Goal: Information Seeking & Learning: Learn about a topic

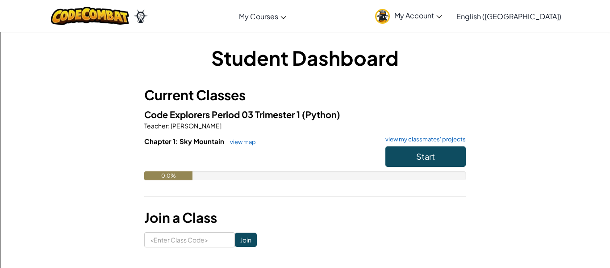
scroll to position [0, 0]
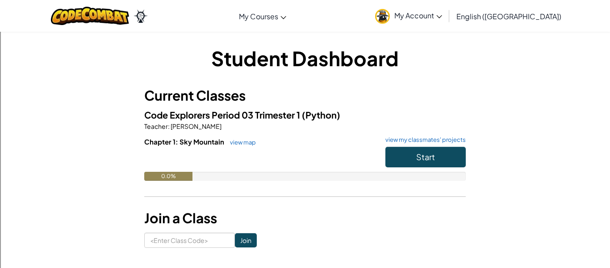
click at [442, 20] on span "My Account" at bounding box center [418, 15] width 48 height 9
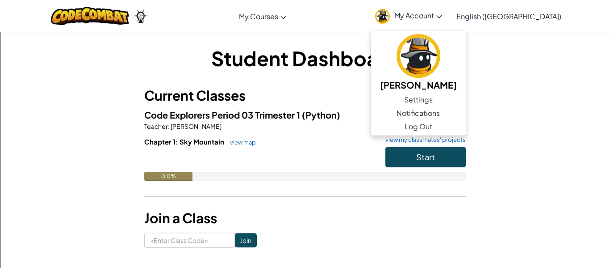
click at [552, 60] on div "Student Dashboard Current Classes Code Explorers Period 03 Trimester 1 (Python)…" at bounding box center [305, 145] width 523 height 203
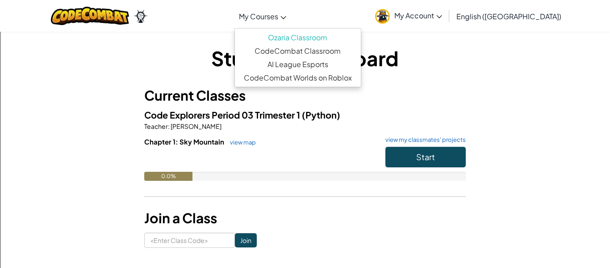
click at [291, 24] on link "My Courses" at bounding box center [262, 16] width 56 height 24
click at [447, 21] on link "My Account" at bounding box center [409, 16] width 76 height 28
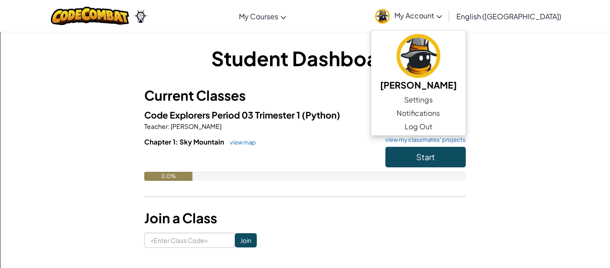
click at [516, 68] on div "Student Dashboard Current Classes Code Explorers Period 03 Trimester 1 (Python)…" at bounding box center [305, 145] width 523 height 203
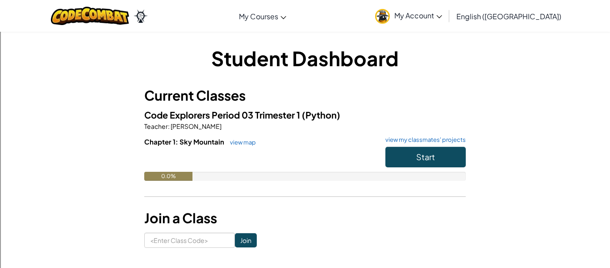
click at [446, 20] on link "My Account" at bounding box center [409, 16] width 76 height 28
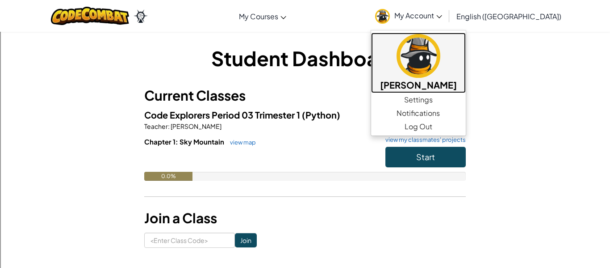
click at [440, 53] on img at bounding box center [419, 56] width 44 height 44
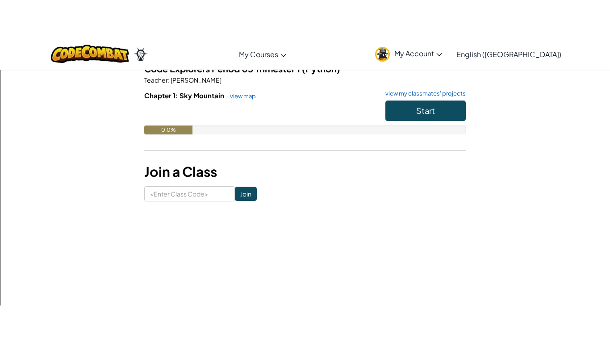
scroll to position [0, 0]
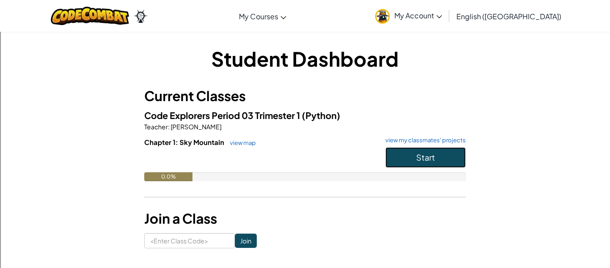
click at [401, 158] on button "Start" at bounding box center [425, 157] width 80 height 21
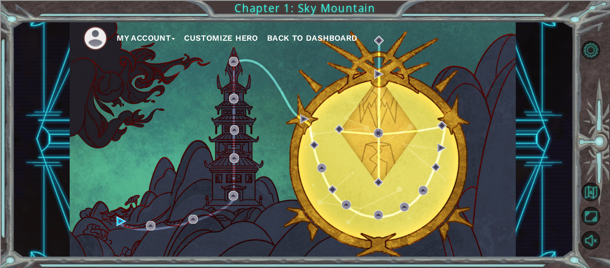
click at [233, 38] on button "Customize Hero" at bounding box center [221, 37] width 74 height 13
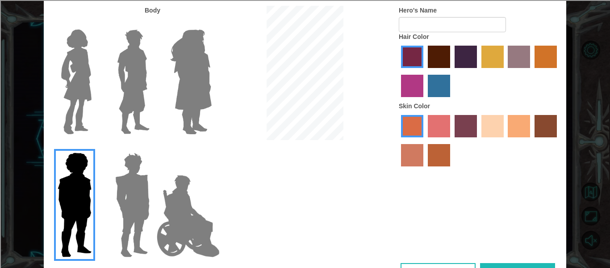
click at [189, 217] on img at bounding box center [188, 215] width 70 height 89
click at [211, 146] on input "Hero Jamie" at bounding box center [211, 146] width 0 height 0
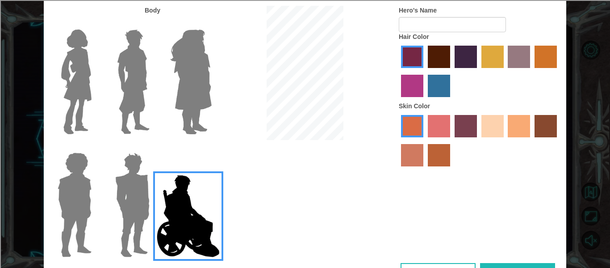
click at [118, 218] on img at bounding box center [133, 205] width 42 height 112
click at [153, 146] on input "Hero Garnet" at bounding box center [153, 146] width 0 height 0
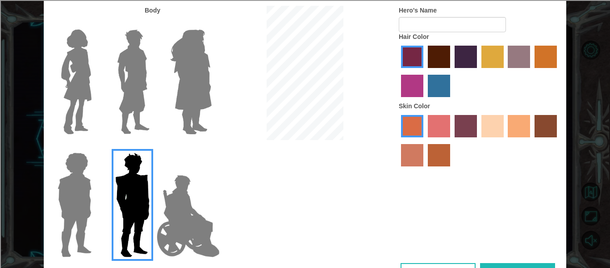
click at [68, 184] on img at bounding box center [74, 205] width 41 height 112
click at [95, 146] on input "Hero Steven" at bounding box center [95, 146] width 0 height 0
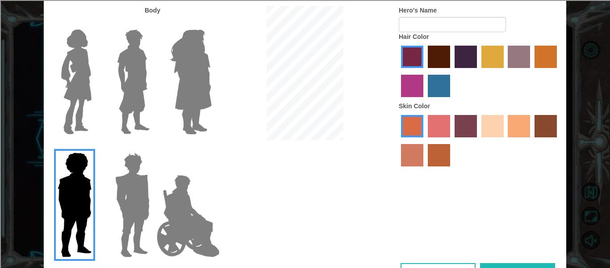
click at [74, 62] on img at bounding box center [77, 82] width 38 height 112
click at [95, 24] on input "Hero Connie" at bounding box center [95, 24] width 0 height 0
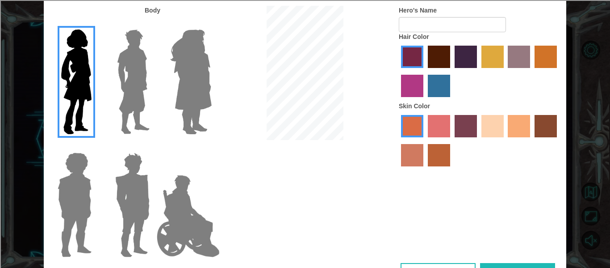
click at [125, 64] on img at bounding box center [133, 82] width 40 height 112
click at [153, 24] on input "Hero Lars" at bounding box center [153, 24] width 0 height 0
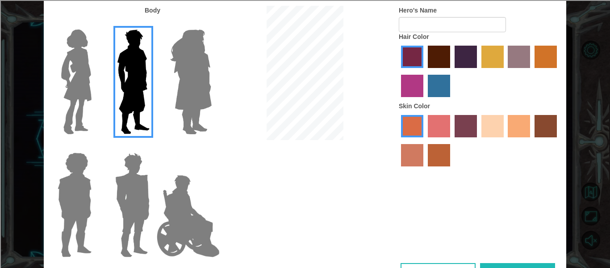
click at [173, 70] on img at bounding box center [191, 82] width 49 height 112
click at [211, 24] on input "Hero Amethyst" at bounding box center [211, 24] width 0 height 0
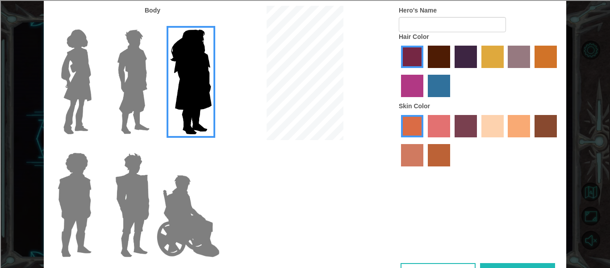
click at [136, 75] on img at bounding box center [133, 82] width 40 height 112
click at [153, 24] on input "Hero Lars" at bounding box center [153, 24] width 0 height 0
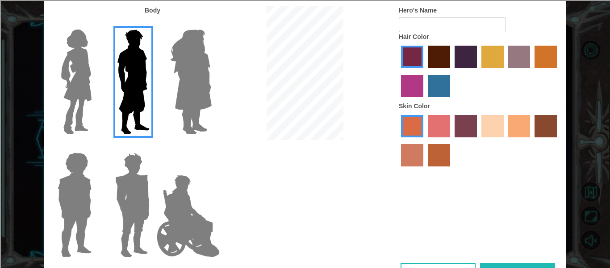
click at [520, 123] on label "tacao skin color" at bounding box center [519, 126] width 22 height 22
click at [505, 140] on input "tacao skin color" at bounding box center [505, 140] width 0 height 0
click at [470, 59] on label "hot purple hair color" at bounding box center [466, 57] width 22 height 22
click at [451, 71] on input "hot purple hair color" at bounding box center [451, 71] width 0 height 0
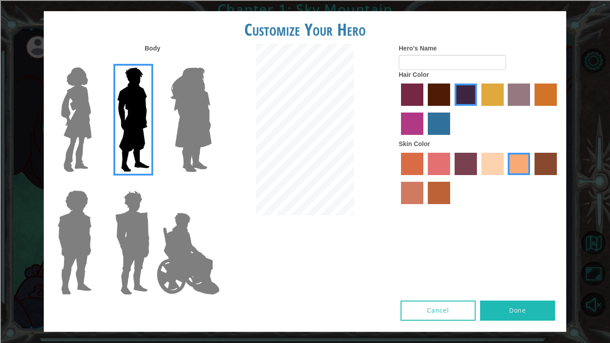
click at [507, 267] on button "Done" at bounding box center [517, 311] width 75 height 20
click at [439, 66] on input "Hero's Name" at bounding box center [452, 62] width 107 height 15
type input "Haotian"
click at [526, 267] on button "Done" at bounding box center [517, 311] width 75 height 20
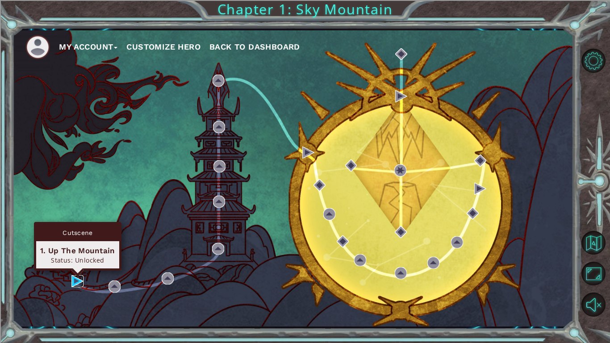
click at [71, 267] on img at bounding box center [77, 281] width 12 height 12
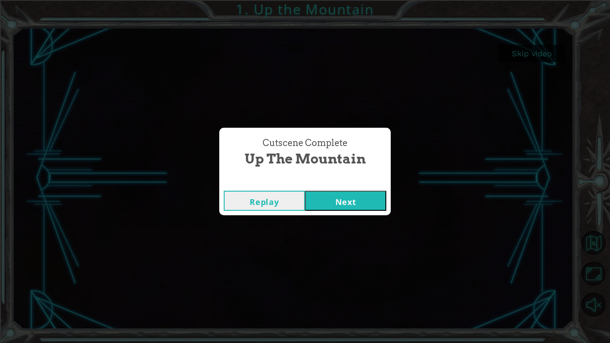
click at [346, 205] on button "Next" at bounding box center [345, 201] width 81 height 20
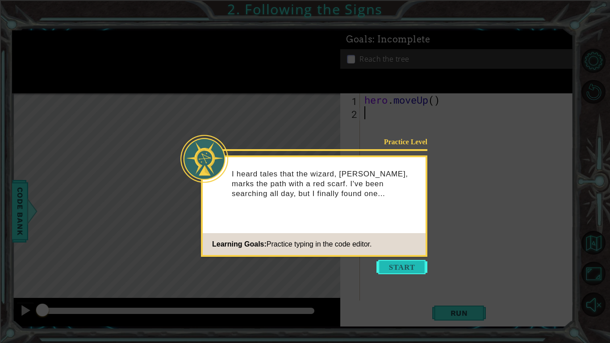
click at [386, 260] on button "Start" at bounding box center [401, 267] width 51 height 14
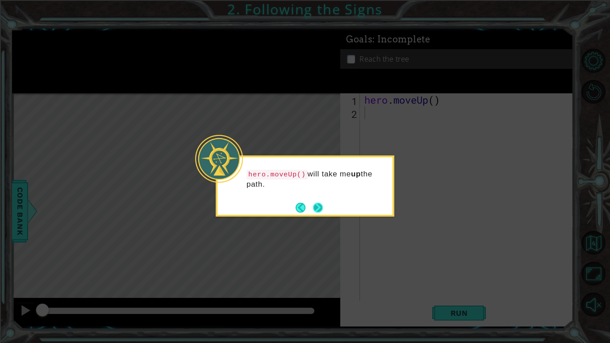
click at [316, 207] on button "Next" at bounding box center [318, 208] width 10 height 10
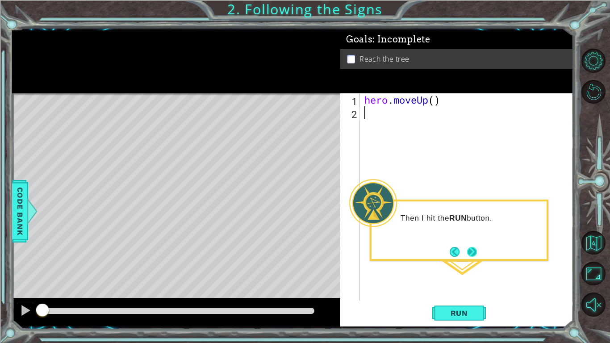
click at [472, 249] on button "Next" at bounding box center [472, 252] width 10 height 10
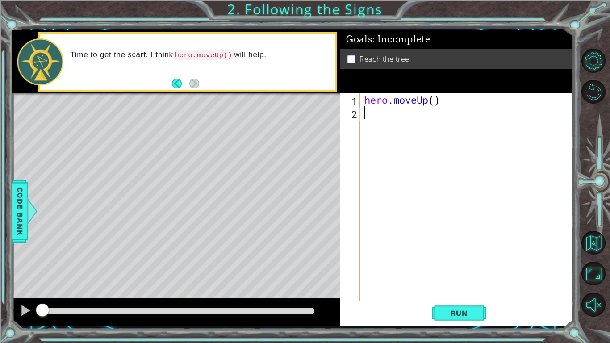
click at [374, 125] on div "hero . moveUp ( )" at bounding box center [469, 209] width 213 height 233
click at [436, 97] on div "hero . moveUp ( )" at bounding box center [469, 209] width 213 height 233
type textarea "hero.moveUp(2)"
click at [450, 267] on span "Run" at bounding box center [459, 313] width 35 height 9
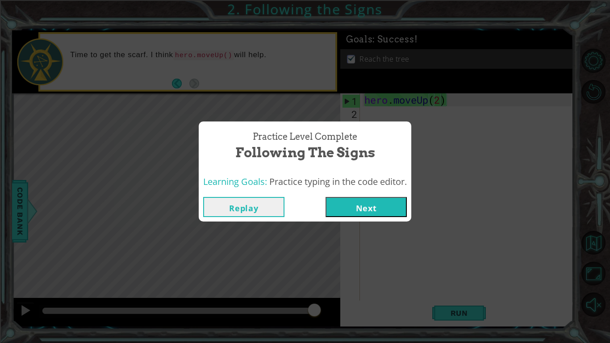
click at [360, 202] on button "Next" at bounding box center [366, 207] width 81 height 20
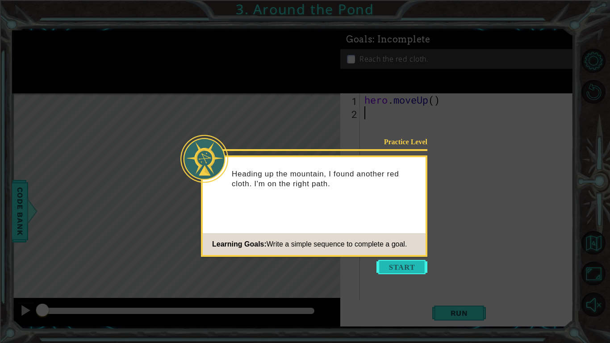
click at [387, 267] on button "Start" at bounding box center [401, 267] width 51 height 14
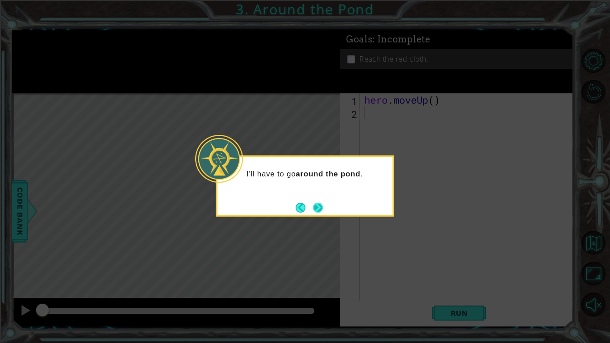
click at [320, 207] on button "Next" at bounding box center [318, 208] width 10 height 10
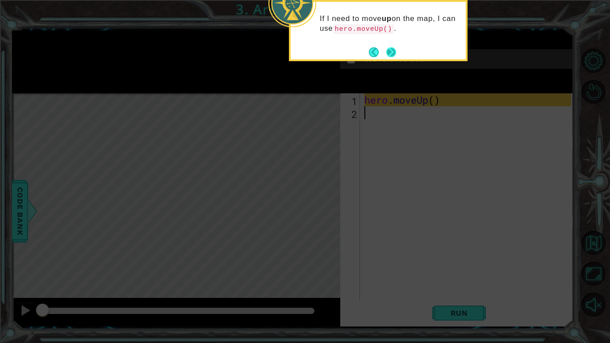
click at [393, 52] on button "Next" at bounding box center [391, 52] width 10 height 10
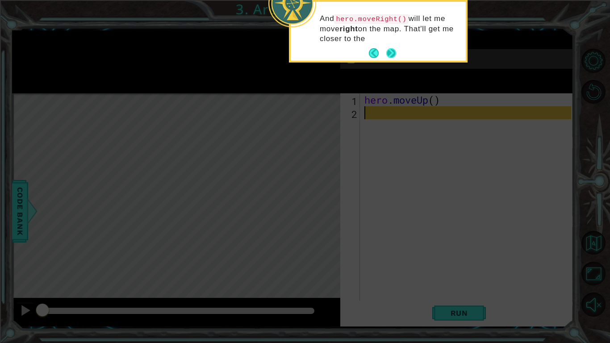
click at [390, 54] on button "Next" at bounding box center [391, 53] width 10 height 10
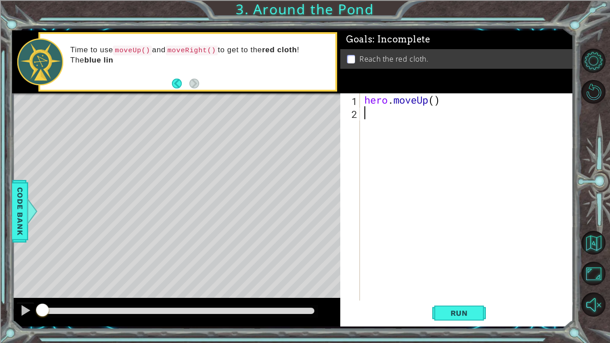
click at [433, 102] on div "hero . moveUp ( )" at bounding box center [469, 209] width 213 height 233
type textarea "hero.moveUp(1)"
click at [395, 113] on div "hero . moveUp ( 1 )" at bounding box center [469, 209] width 213 height 233
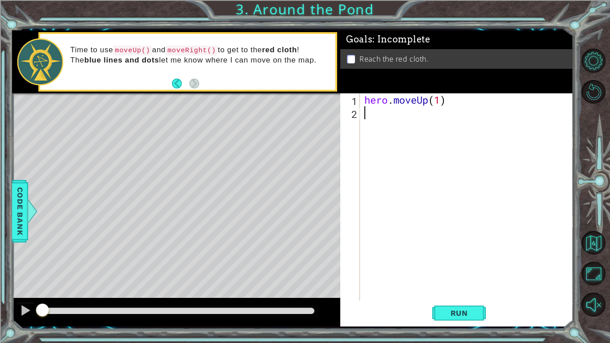
click at [443, 95] on div "hero . moveUp ( 1 )" at bounding box center [469, 209] width 213 height 233
type textarea "hero.moveUp(2)"
click at [383, 115] on div "hero . moveUp ( 2 )" at bounding box center [469, 209] width 213 height 233
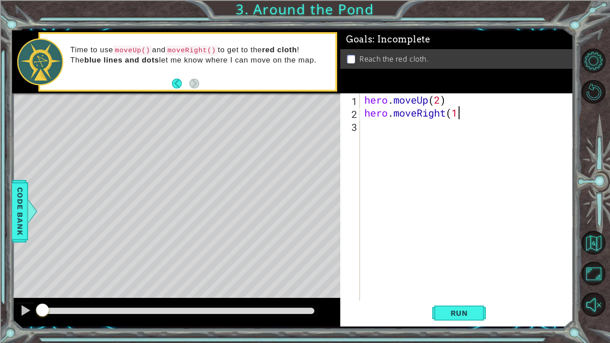
type textarea "hero.moveRight(1)"
click at [364, 128] on div "hero . moveUp ( 2 ) hero . moveRight ( 1 )" at bounding box center [469, 209] width 213 height 233
click at [443, 267] on button "Run" at bounding box center [459, 312] width 54 height 23
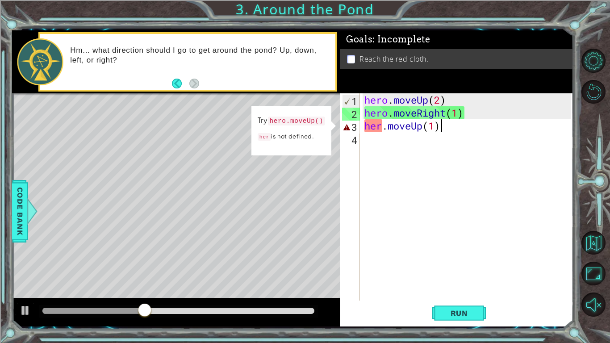
click at [381, 126] on div "hero . moveUp ( 2 ) hero . moveRight ( 1 ) her . moveUp ( 1 )" at bounding box center [469, 209] width 213 height 233
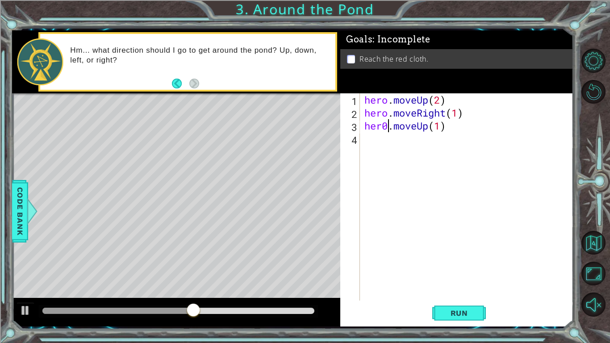
scroll to position [0, 1]
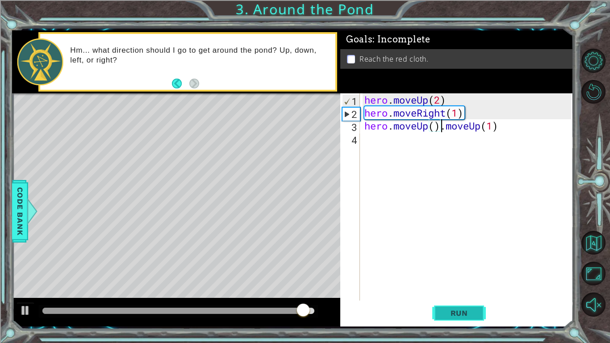
type textarea "hero.moveUp().moveUp(1)"
click at [460, 267] on span "Run" at bounding box center [459, 313] width 35 height 9
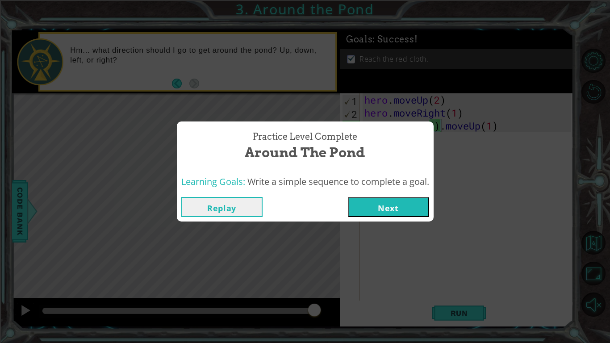
click at [372, 209] on button "Next" at bounding box center [388, 207] width 81 height 20
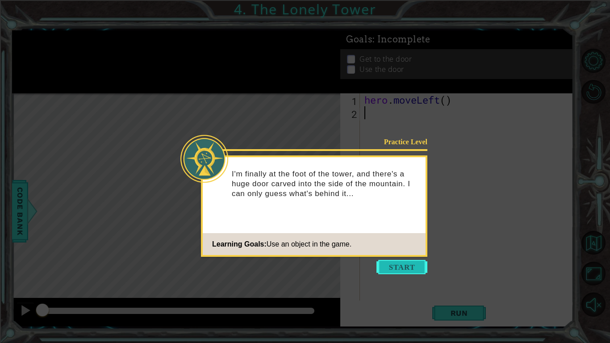
click at [405, 264] on button "Start" at bounding box center [401, 267] width 51 height 14
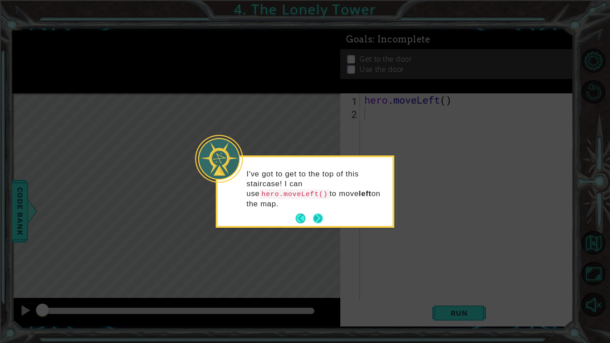
click at [319, 222] on button "Next" at bounding box center [318, 218] width 10 height 10
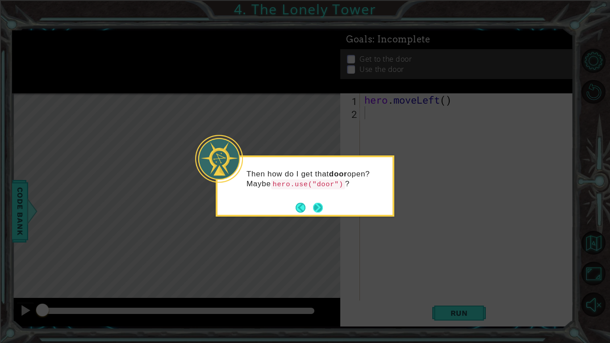
click at [317, 210] on button "Next" at bounding box center [318, 208] width 10 height 10
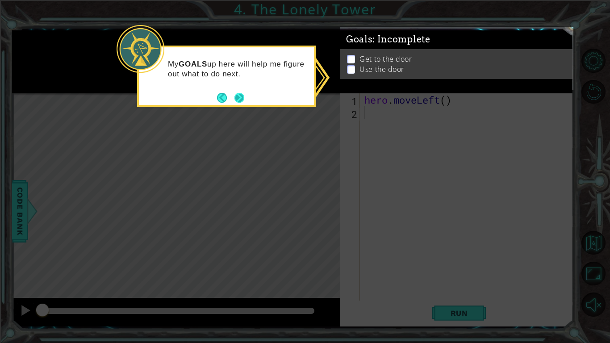
click at [243, 96] on button "Next" at bounding box center [239, 98] width 10 height 10
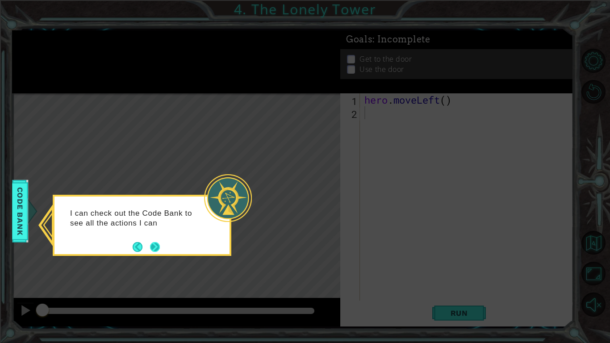
click at [152, 245] on button "Next" at bounding box center [154, 246] width 13 height 13
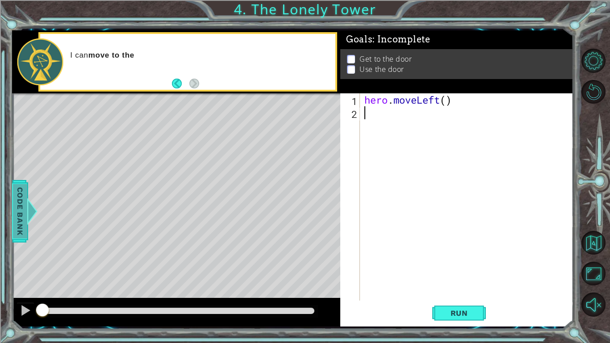
click at [22, 220] on span "Code Bank" at bounding box center [15, 211] width 14 height 54
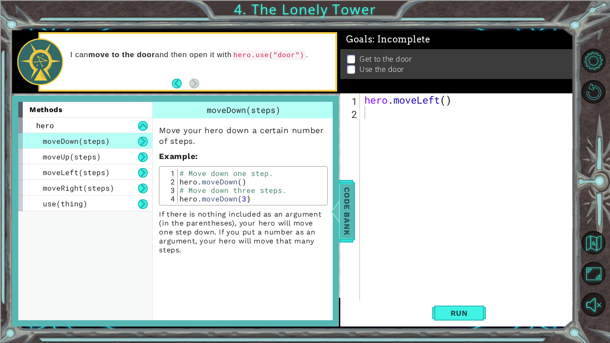
click at [343, 217] on span "Code Bank" at bounding box center [343, 211] width 14 height 54
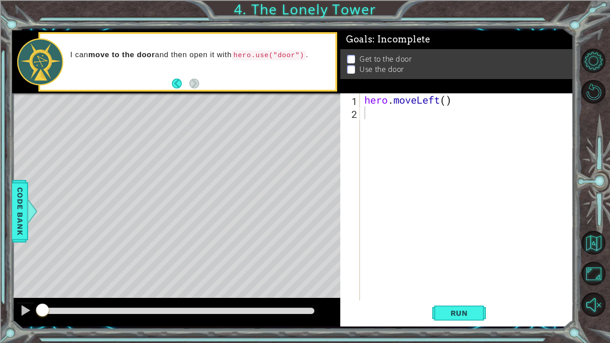
click at [395, 120] on div "hero . moveLeft ( )" at bounding box center [469, 209] width 213 height 233
click at [445, 98] on div "hero . moveLeft ( )" at bounding box center [469, 209] width 213 height 233
type textarea "hero.moveLeft(2)"
click at [405, 113] on div "hero . moveLeft ( 2 )" at bounding box center [469, 209] width 213 height 233
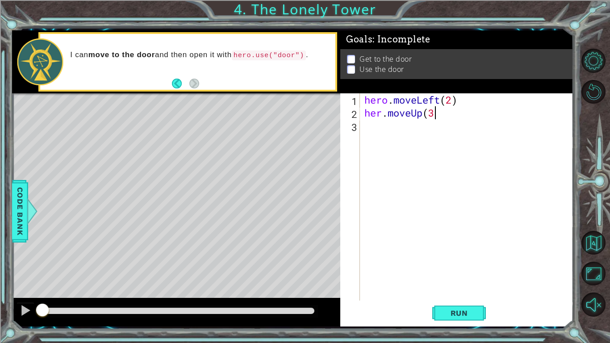
scroll to position [0, 3]
type textarea "her.moveUp(2)"
click at [400, 130] on div "hero . moveLeft ( 2 ) her . moveUp ( 2 )" at bounding box center [469, 209] width 213 height 233
click at [381, 110] on div "hero . moveLeft ( 2 ) her . moveUp ( 2 )" at bounding box center [469, 209] width 213 height 233
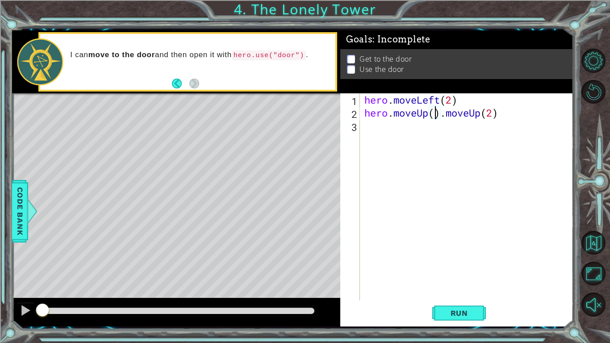
scroll to position [0, 3]
click at [512, 110] on div "hero . moveLeft ( 2 ) hero . moveUp ( 2 ) . moveUp ( 2 )" at bounding box center [469, 209] width 213 height 233
type textarea "hero.moveUp(2)"
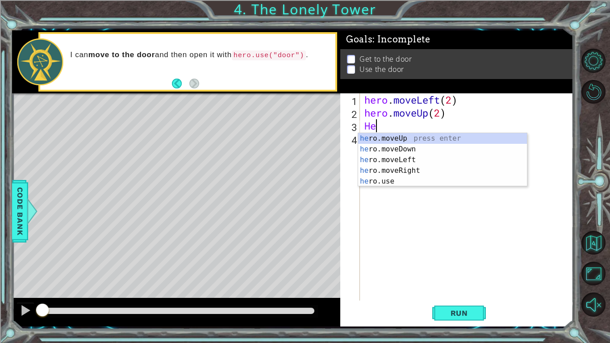
scroll to position [0, 0]
type textarea "H"
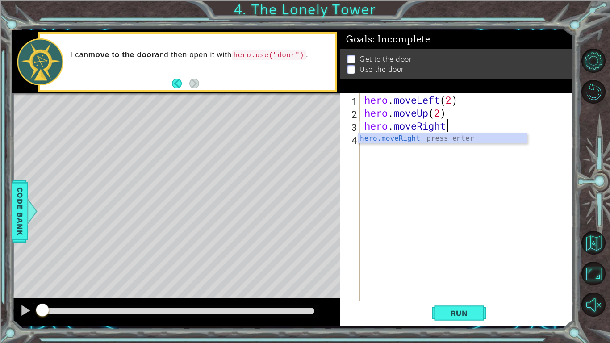
scroll to position [0, 3]
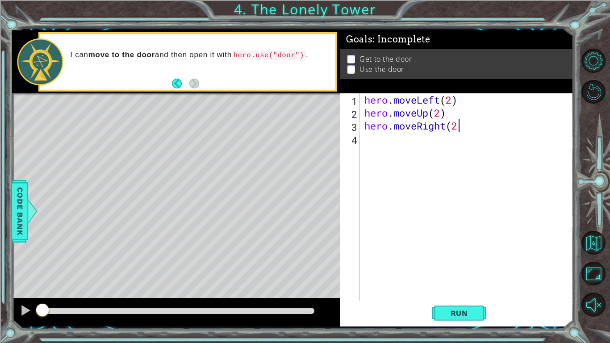
type textarea "hero.moveRight(2)"
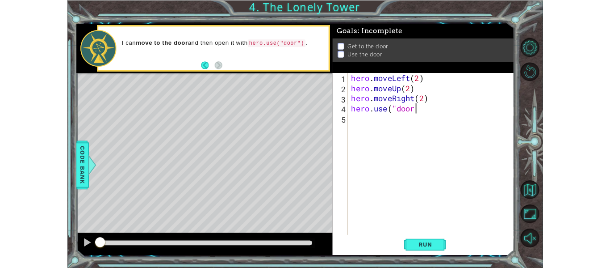
scroll to position [0, 4]
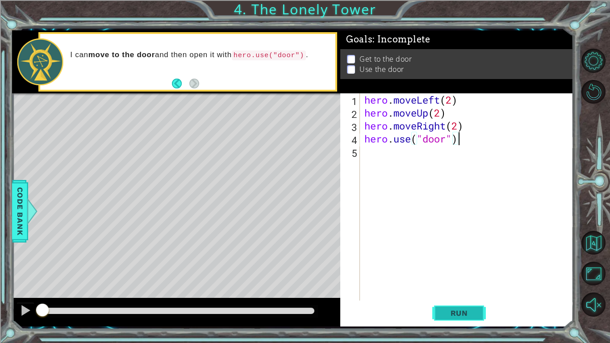
type textarea "hero.use("door")"
click at [449, 267] on span "Run" at bounding box center [459, 313] width 35 height 9
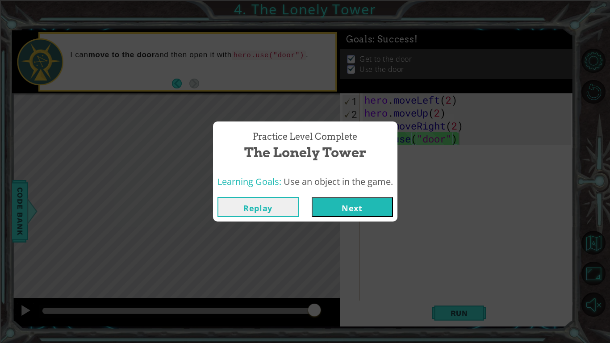
click at [360, 216] on button "Next" at bounding box center [352, 207] width 81 height 20
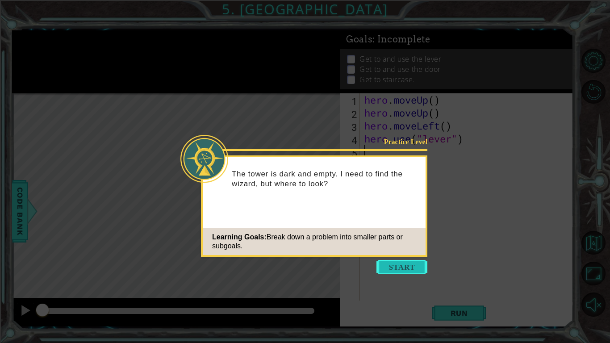
click at [415, 267] on button "Start" at bounding box center [401, 267] width 51 height 14
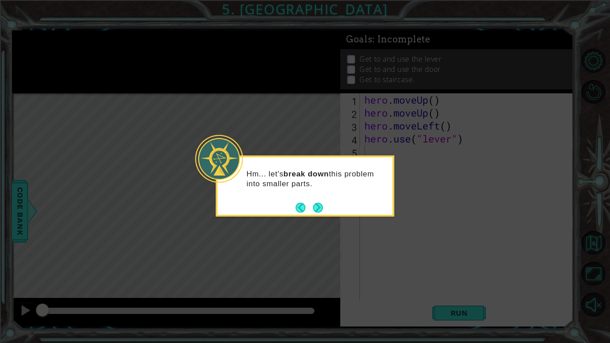
click at [314, 201] on footer at bounding box center [309, 207] width 27 height 13
click at [314, 209] on button "Next" at bounding box center [318, 207] width 12 height 12
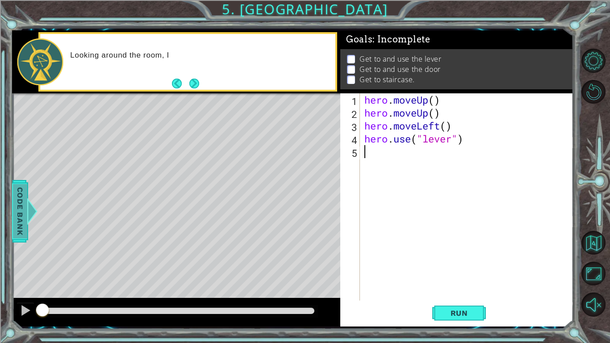
click at [21, 204] on span "Code Bank" at bounding box center [20, 211] width 14 height 54
